Goal: Information Seeking & Learning: Learn about a topic

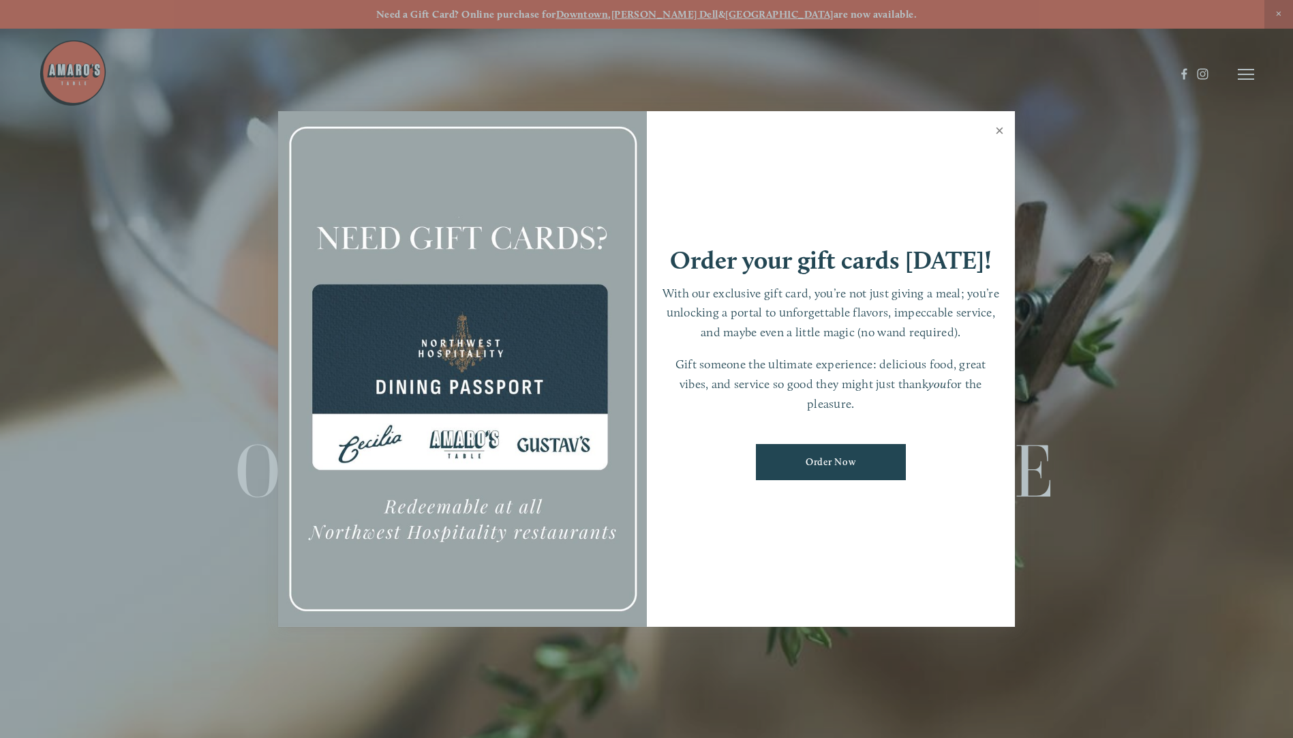
click at [1002, 125] on link "Close" at bounding box center [1000, 132] width 27 height 38
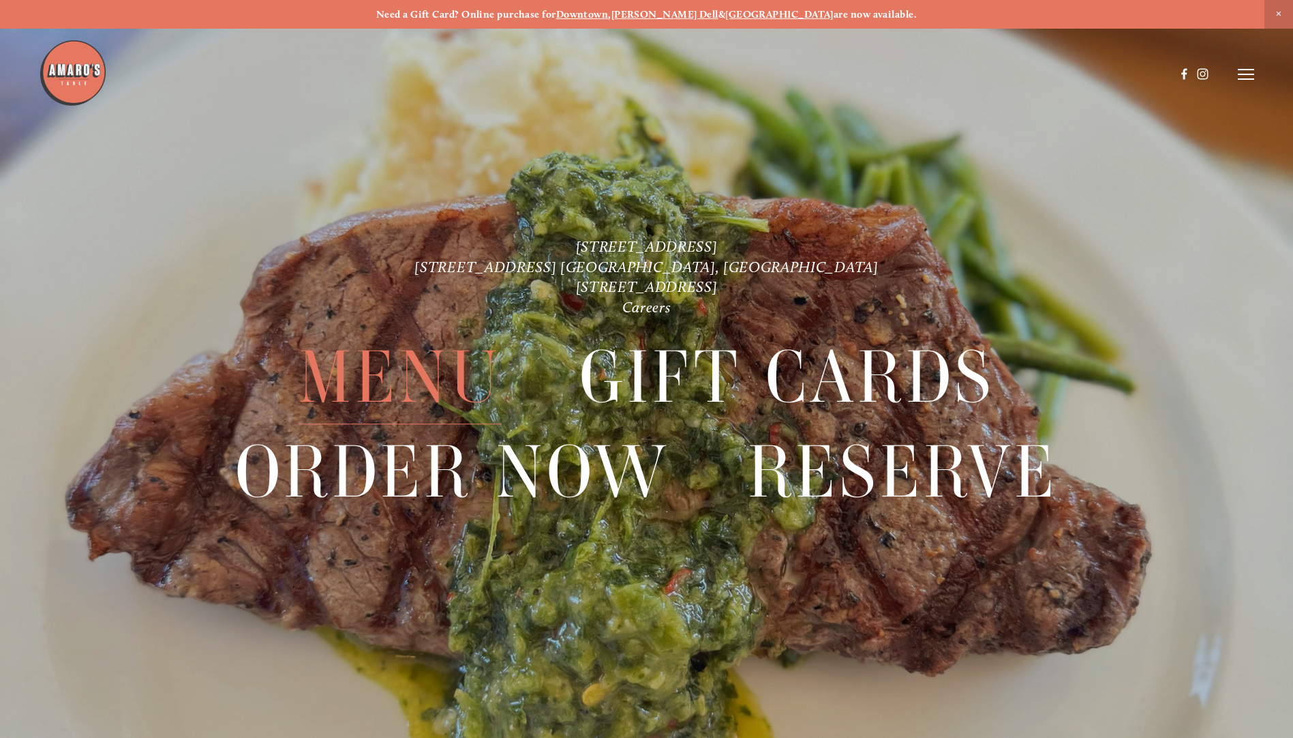
click at [390, 374] on span "Menu" at bounding box center [400, 377] width 203 height 93
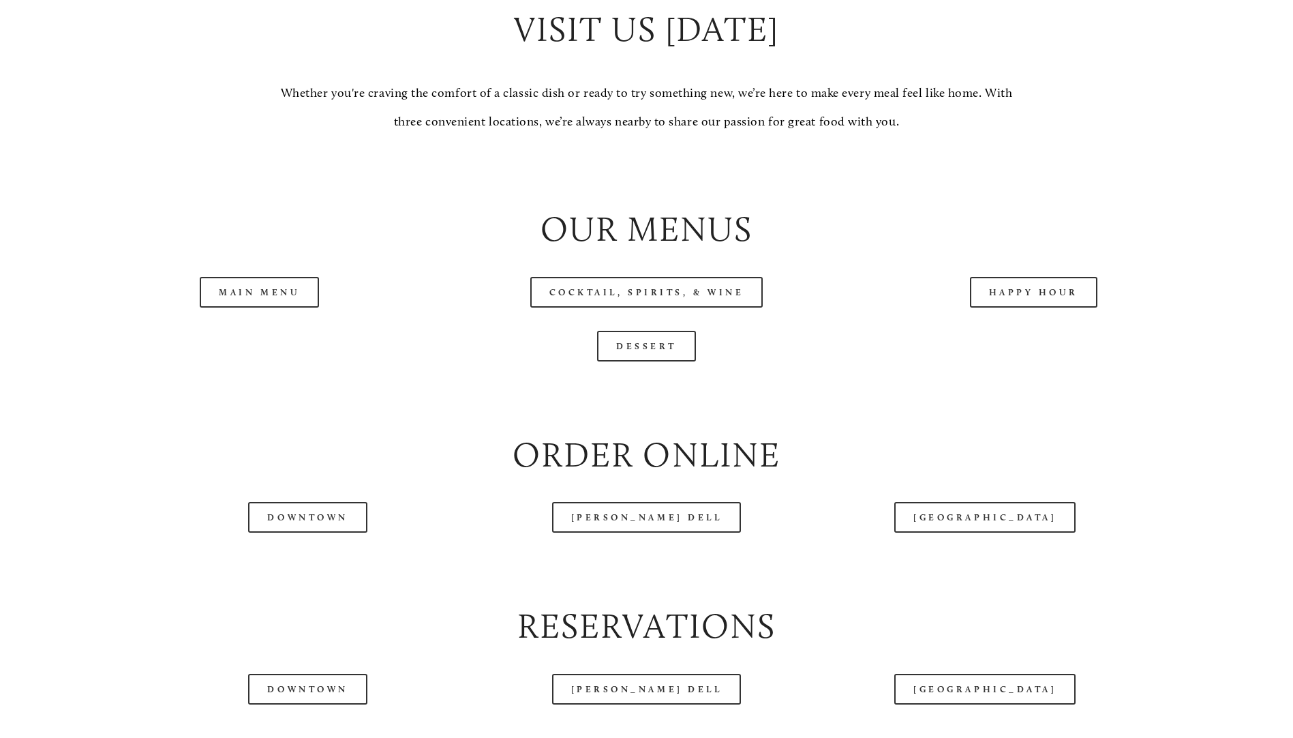
scroll to position [1432, 0]
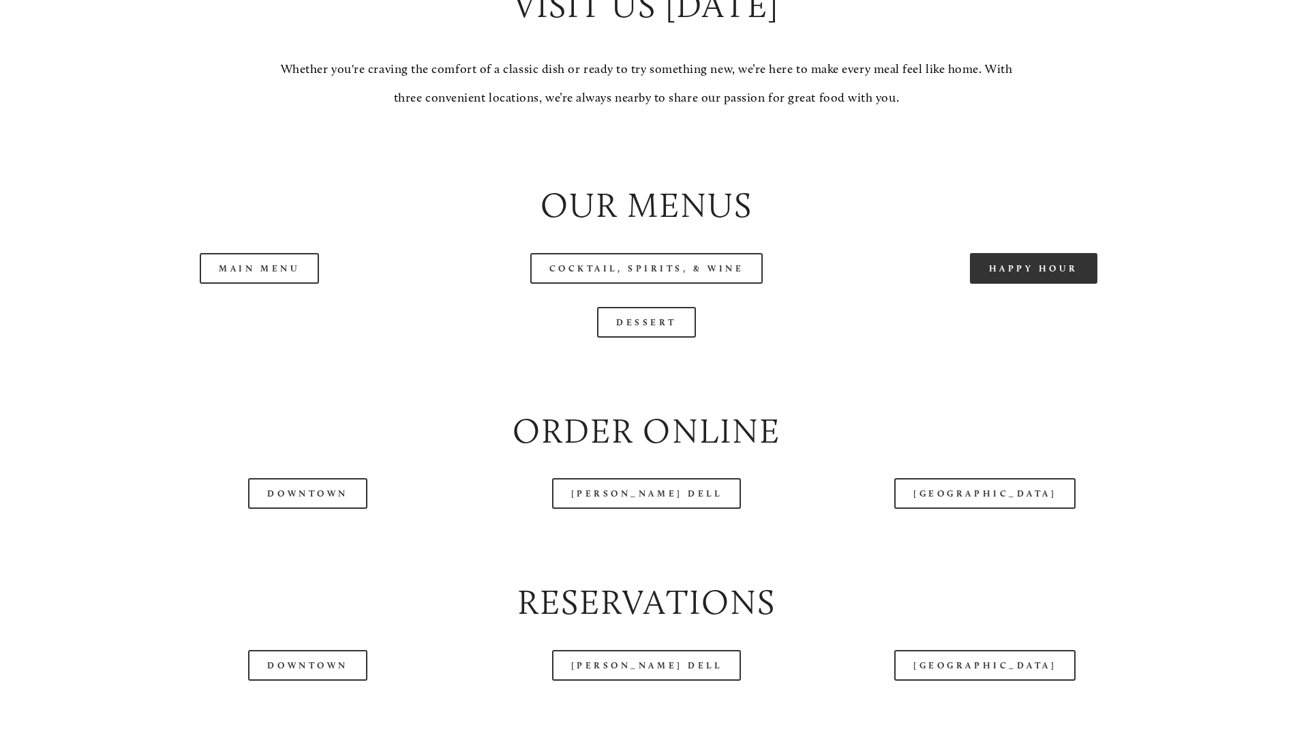
click at [1046, 284] on link "Happy Hour" at bounding box center [1034, 268] width 128 height 31
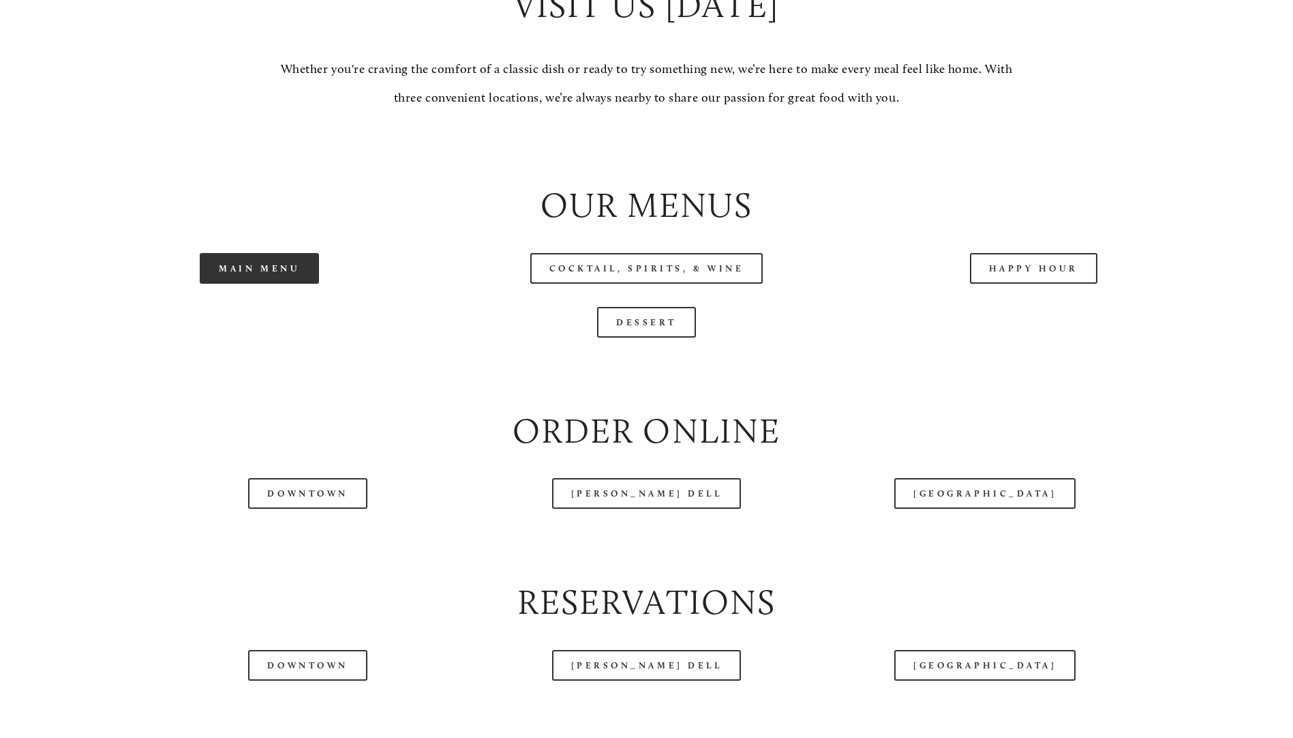
click at [268, 284] on link "Main Menu" at bounding box center [259, 268] width 119 height 31
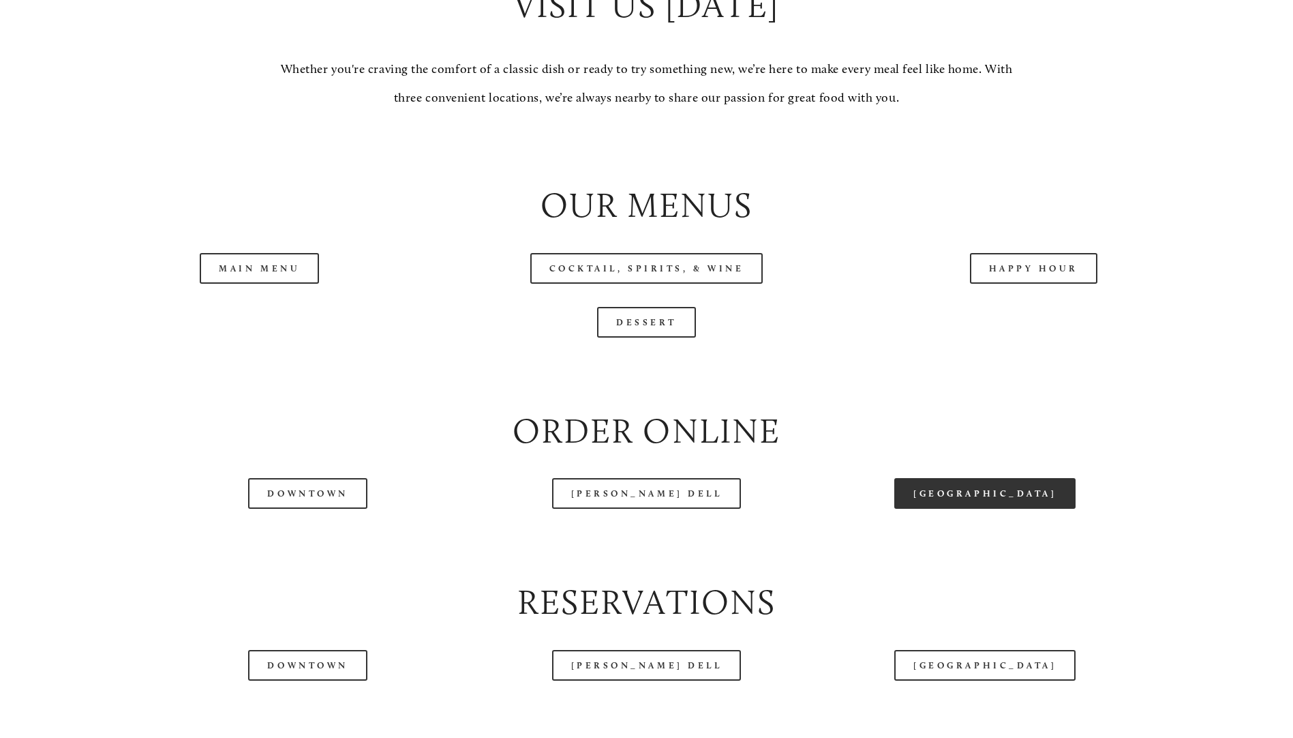
click at [965, 509] on link "[GEOGRAPHIC_DATA]" at bounding box center [985, 493] width 181 height 31
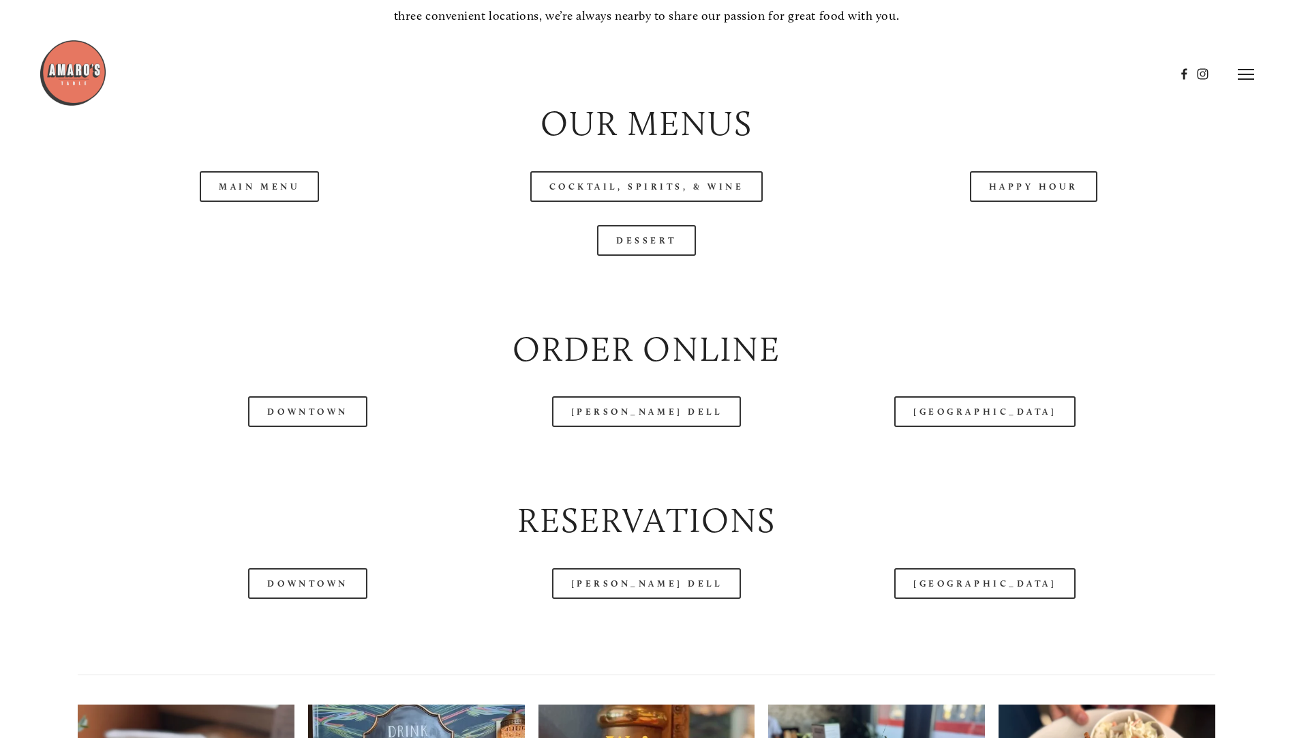
scroll to position [1500, 0]
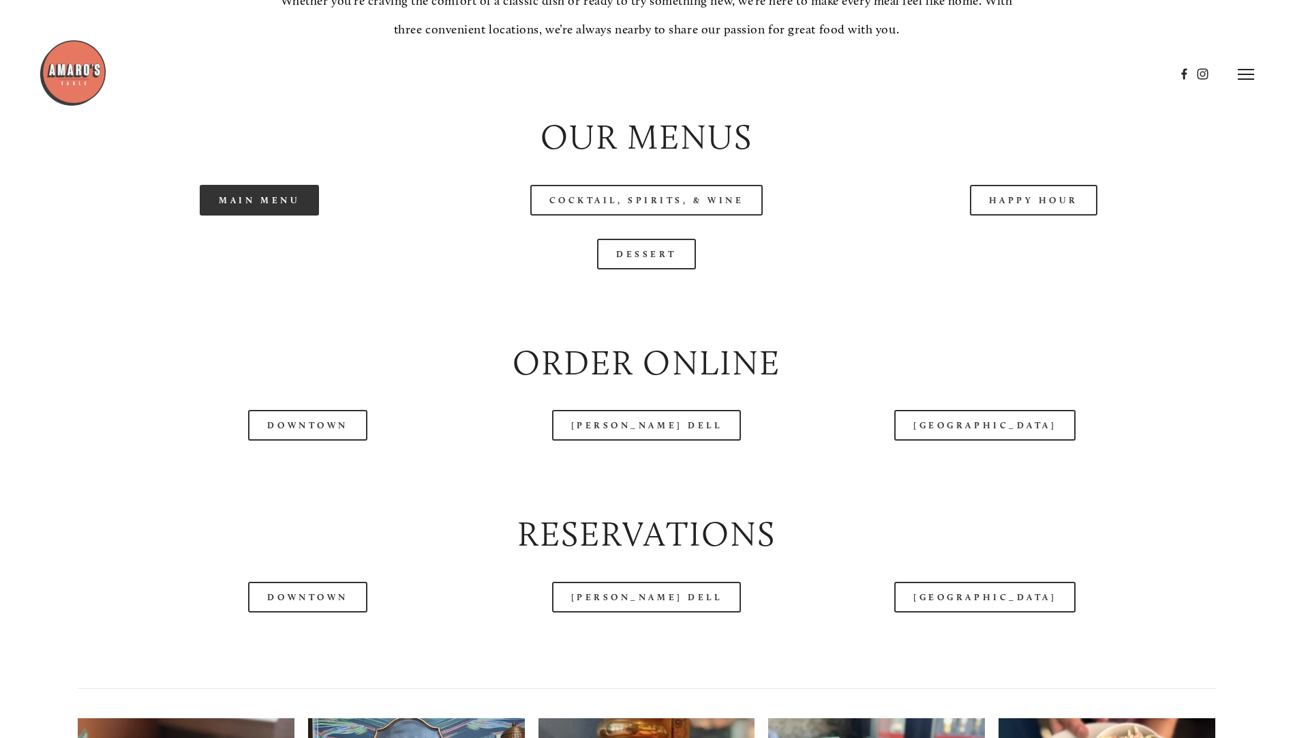
click at [271, 215] on link "Main Menu" at bounding box center [259, 200] width 119 height 31
